Goal: Register for event/course

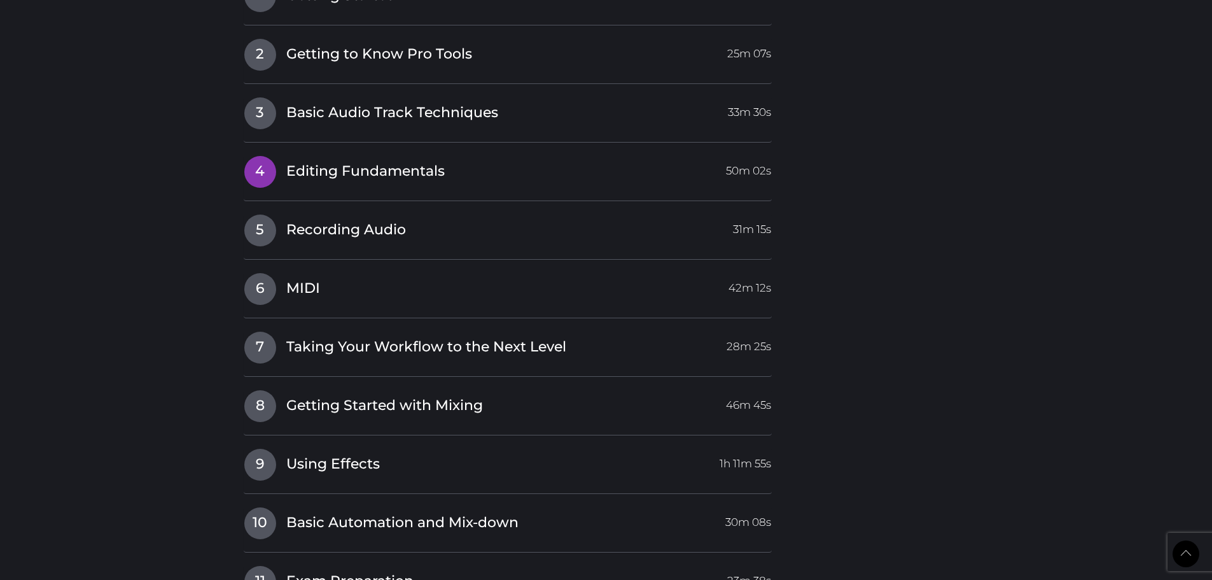
click at [331, 162] on span "Editing Fundamentals" at bounding box center [365, 172] width 158 height 20
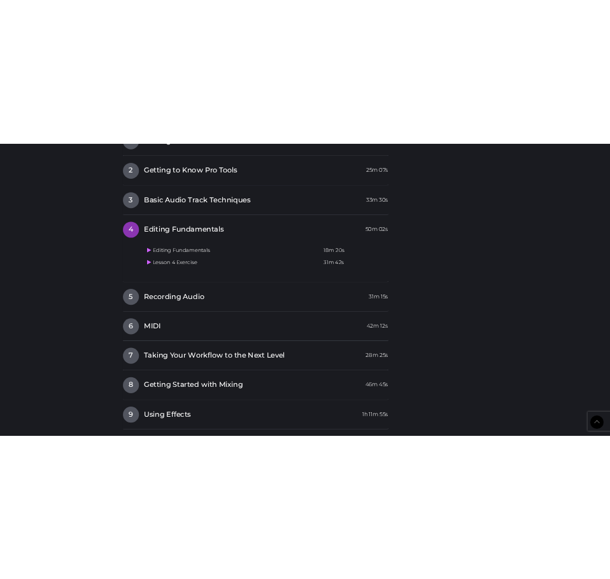
scroll to position [1699, 0]
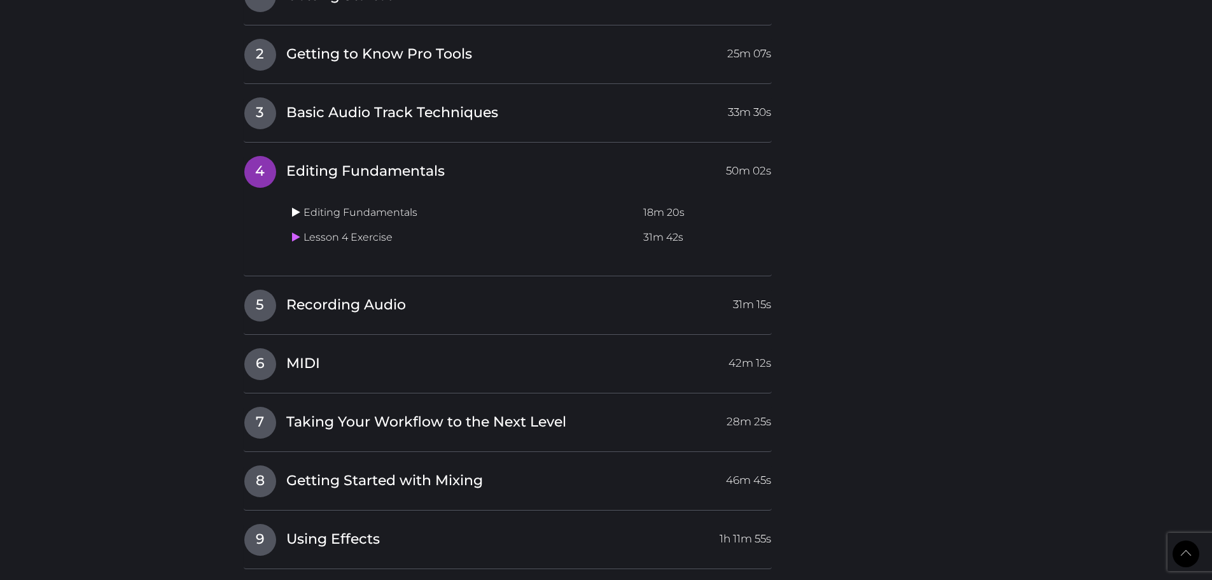
click at [292, 207] on icon at bounding box center [296, 212] width 8 height 10
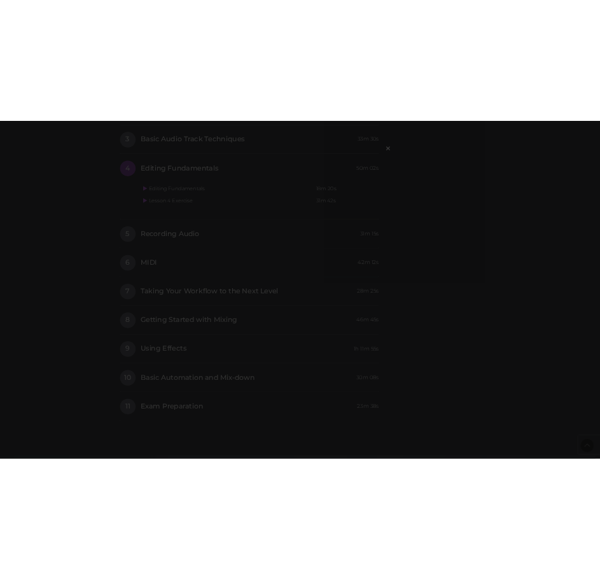
scroll to position [1775, 0]
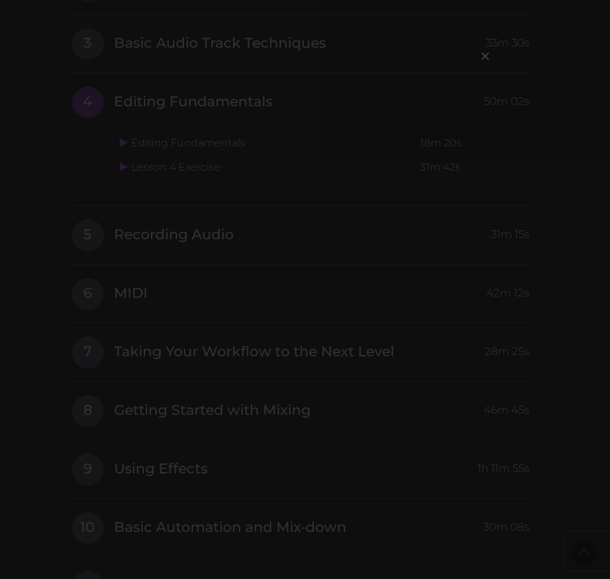
click at [461, 269] on div "×" at bounding box center [305, 289] width 610 height 579
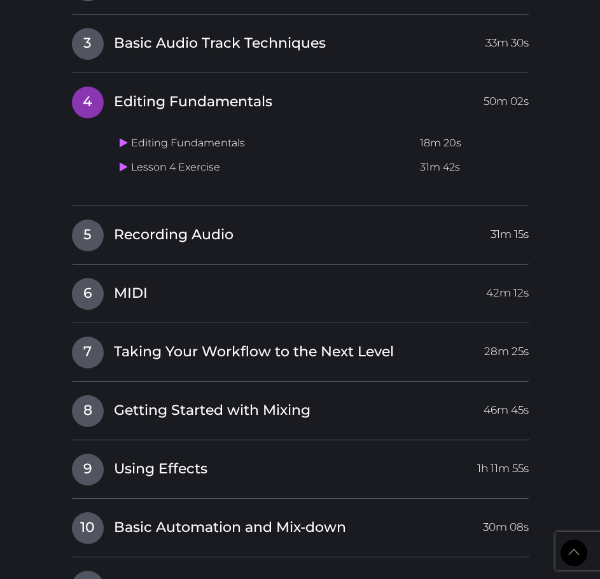
click at [118, 146] on td "Editing Fundamentals" at bounding box center [265, 143] width 300 height 25
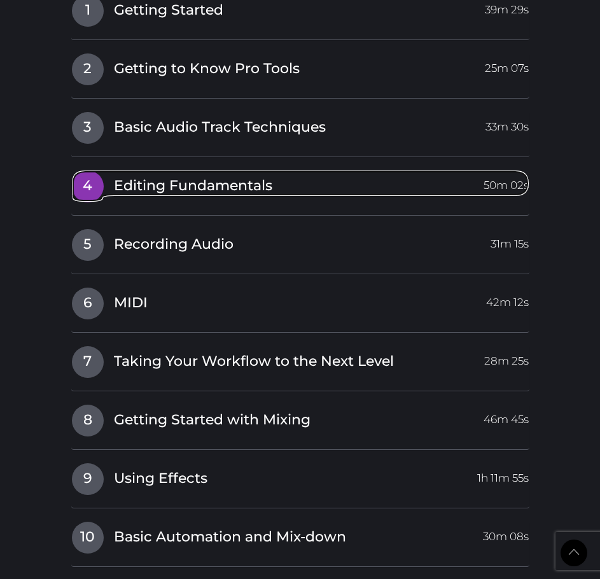
click at [201, 189] on span "Editing Fundamentals" at bounding box center [193, 186] width 158 height 20
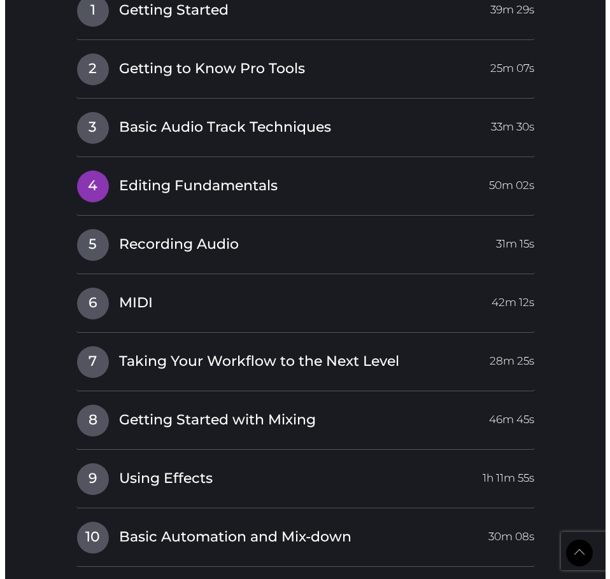
scroll to position [1775, 0]
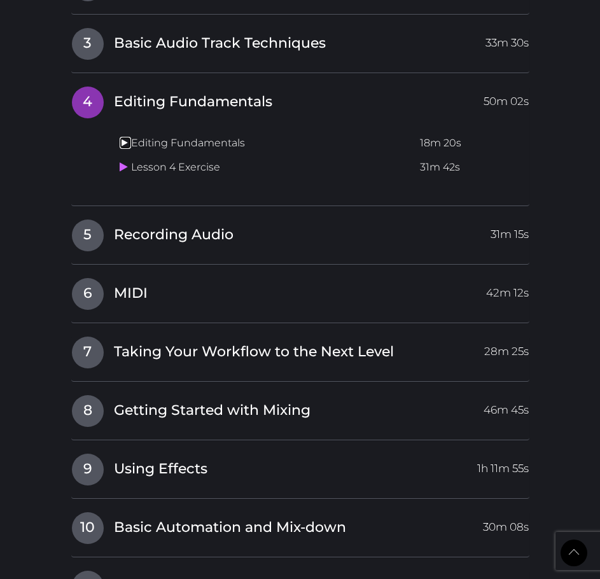
click at [122, 148] on link at bounding box center [125, 143] width 11 height 12
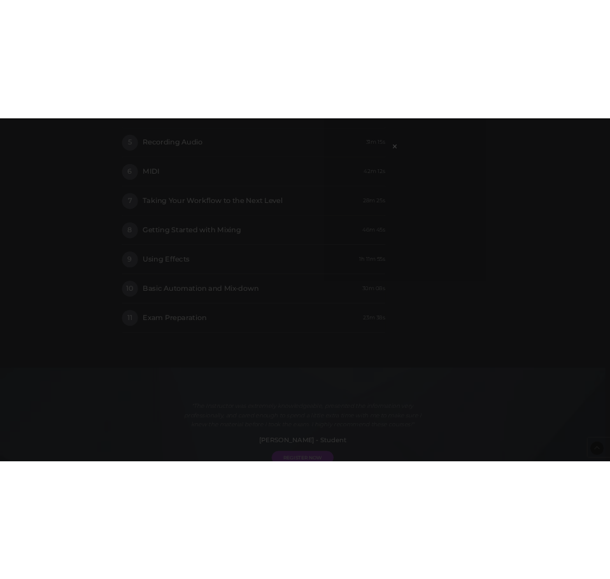
scroll to position [1956, 0]
